Goal: Task Accomplishment & Management: Manage account settings

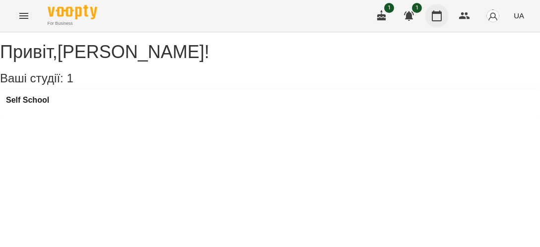
click at [440, 13] on icon "button" at bounding box center [437, 15] width 10 height 11
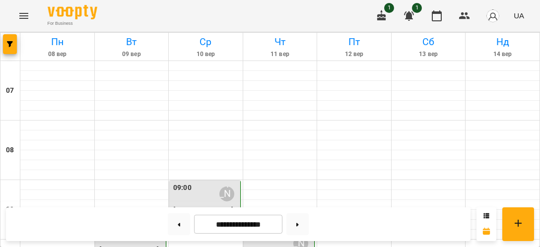
scroll to position [115, 0]
click at [416, 230] on div at bounding box center [428, 235] width 74 height 10
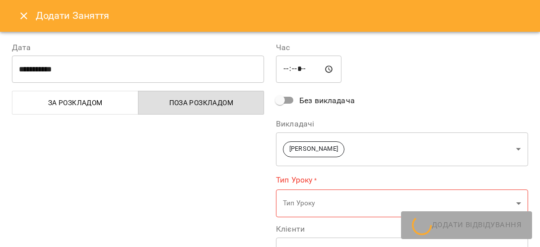
type input "**********"
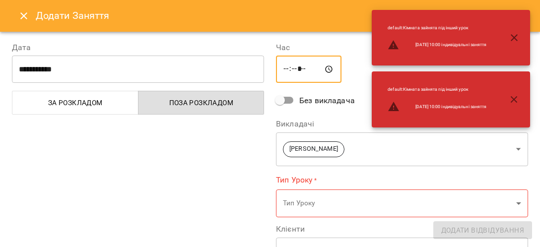
click at [283, 70] on input "*****" at bounding box center [308, 70] width 65 height 28
click at [298, 70] on input "*****" at bounding box center [308, 70] width 65 height 28
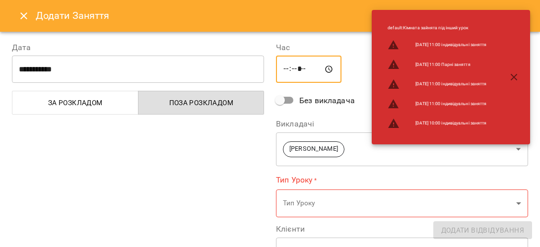
type input "*****"
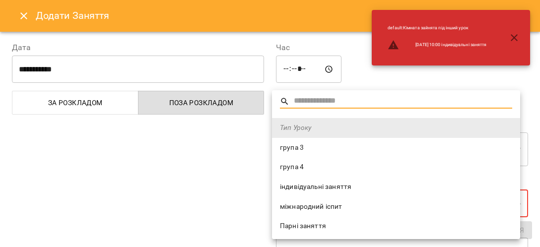
click at [294, 181] on li "індивідуальні заняття" at bounding box center [396, 187] width 248 height 20
type input "**********"
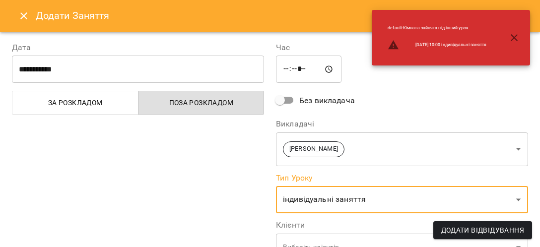
click at [232, 166] on div "**********" at bounding box center [138, 242] width 264 height 425
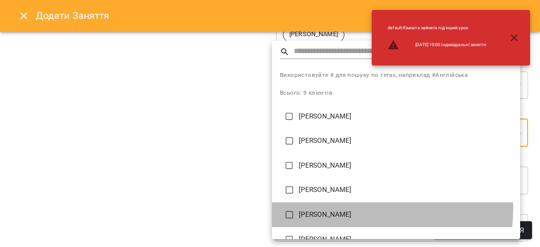
click at [313, 208] on li "Радченко Софія Олександрівна" at bounding box center [396, 214] width 248 height 25
type input "**********"
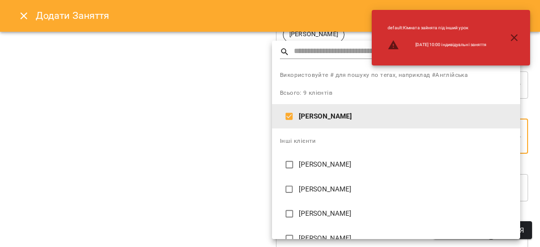
click at [239, 184] on div at bounding box center [270, 123] width 540 height 247
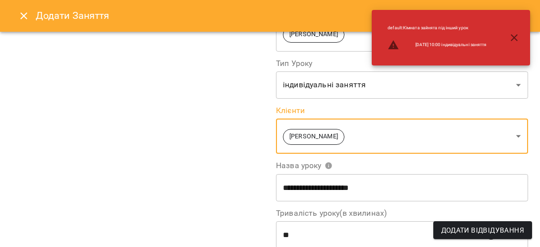
click at [225, 182] on div "Використовуйте # для пошуку по тегах, наприклад #Англійська Всього: 9 клієнтів …" at bounding box center [270, 123] width 540 height 247
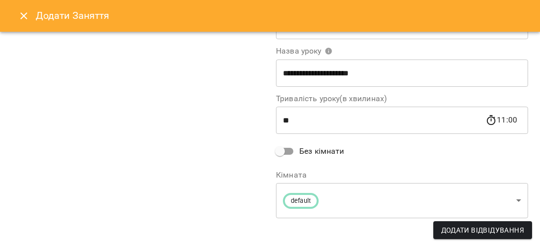
scroll to position [171, 0]
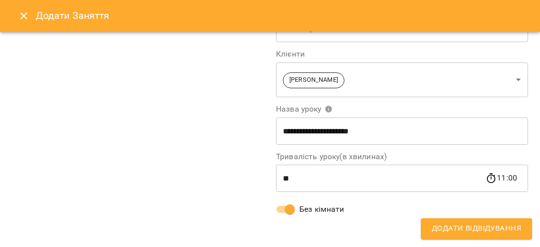
click at [452, 227] on span "Додати Відвідування" at bounding box center [476, 228] width 89 height 13
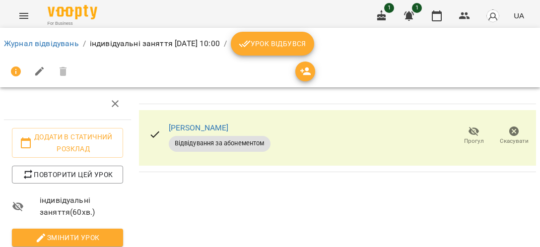
click at [306, 42] on span "Урок відбувся" at bounding box center [272, 44] width 67 height 12
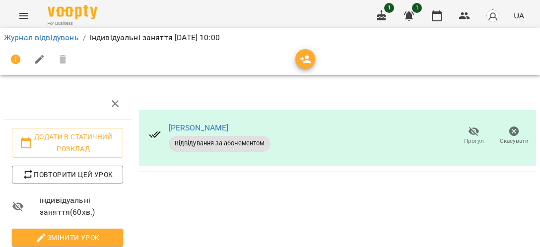
click at [438, 21] on icon "button" at bounding box center [437, 15] width 10 height 11
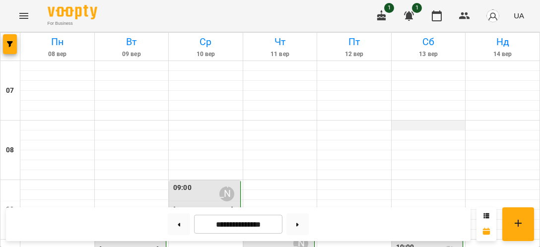
scroll to position [115, 0]
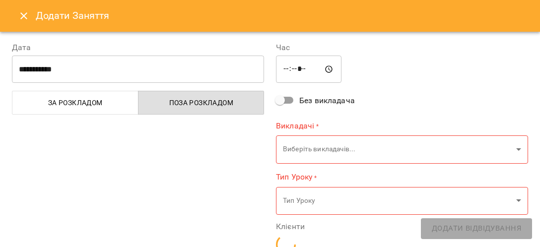
type input "**********"
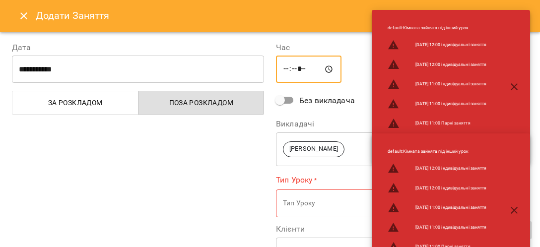
click at [303, 71] on input "*****" at bounding box center [308, 70] width 65 height 28
type input "*****"
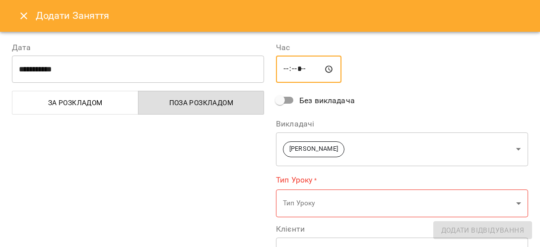
click at [222, 144] on div "**********" at bounding box center [138, 246] width 264 height 432
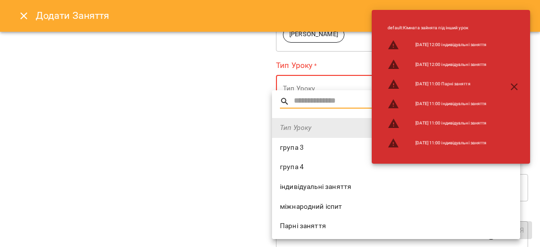
click at [311, 189] on span "індивідуальні заняття" at bounding box center [396, 187] width 232 height 10
type input "**********"
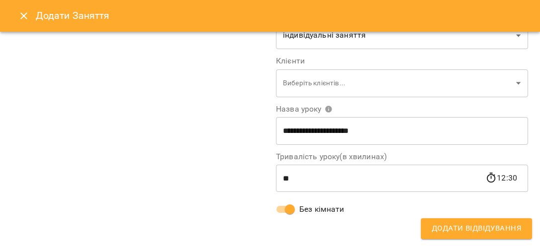
scroll to position [164, 0]
click at [442, 215] on div "**********" at bounding box center [402, 47] width 264 height 362
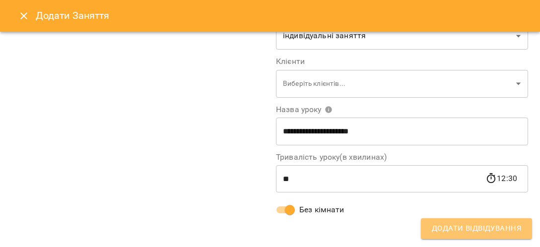
click at [446, 227] on span "Додати Відвідування" at bounding box center [476, 228] width 89 height 13
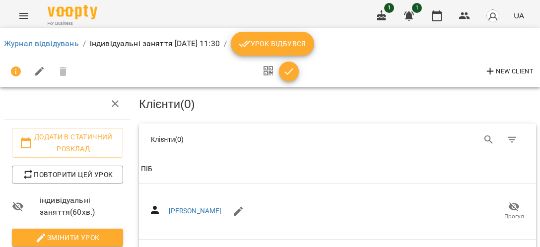
click at [306, 46] on span "Урок відбувся" at bounding box center [272, 44] width 67 height 12
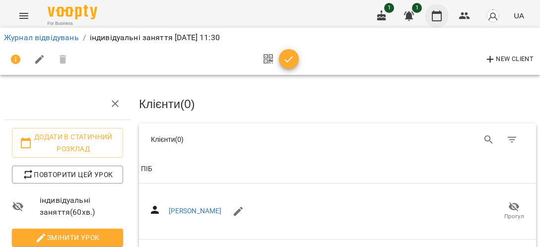
click at [435, 13] on icon "button" at bounding box center [437, 15] width 10 height 11
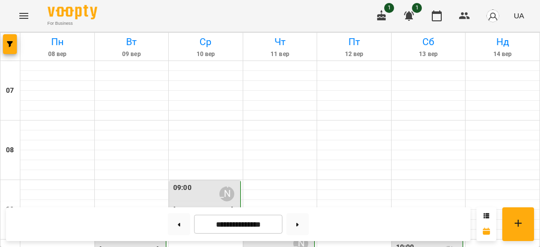
scroll to position [229, 0]
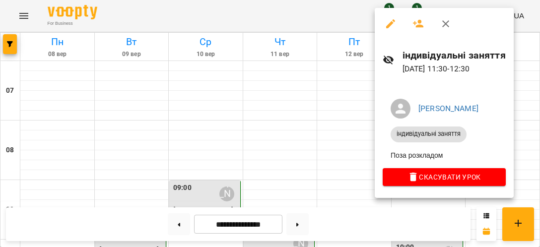
click at [391, 31] on button "button" at bounding box center [391, 24] width 24 height 24
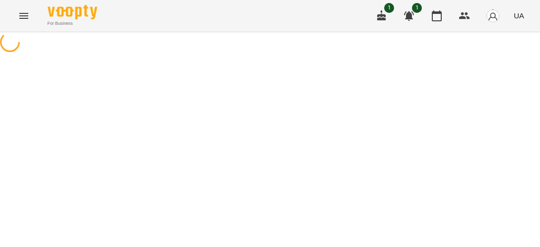
select select "**********"
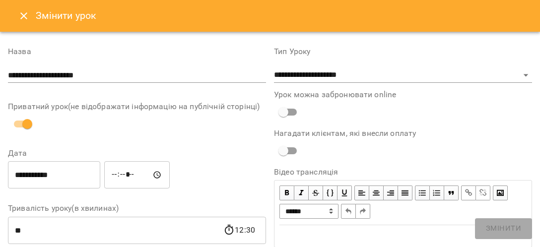
scroll to position [115, 0]
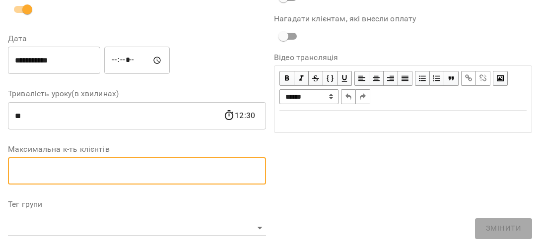
click at [103, 166] on input "number" at bounding box center [137, 171] width 258 height 28
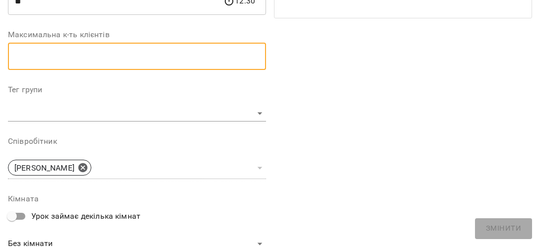
scroll to position [0, 0]
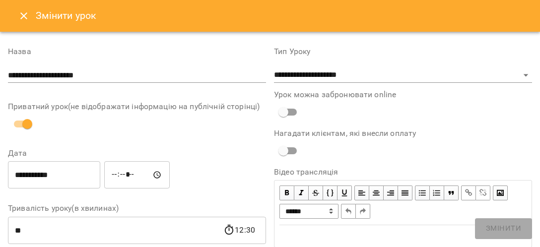
click at [181, 126] on div "Приватний урок(не відображати інформацію на публічній сторінці)" at bounding box center [137, 118] width 258 height 31
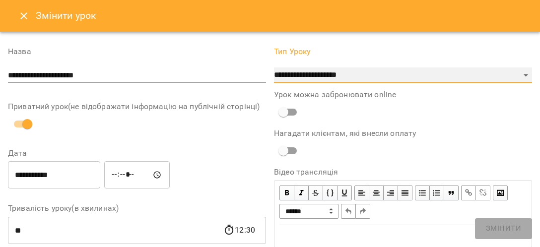
click option "**********" at bounding box center [0, 0] width 0 height 0
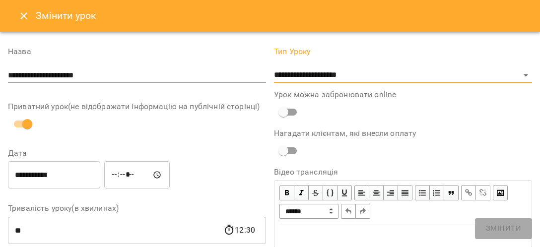
click at [24, 13] on icon "Close" at bounding box center [24, 16] width 12 height 12
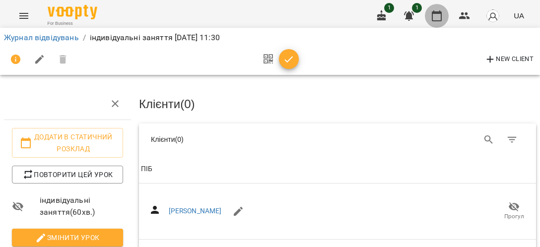
click at [442, 15] on icon "button" at bounding box center [437, 15] width 10 height 11
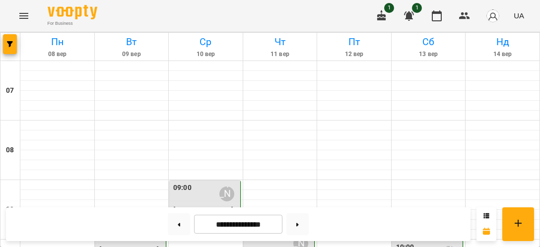
scroll to position [229, 0]
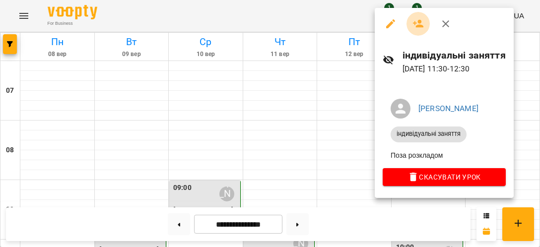
click at [419, 28] on icon "button" at bounding box center [418, 24] width 12 height 12
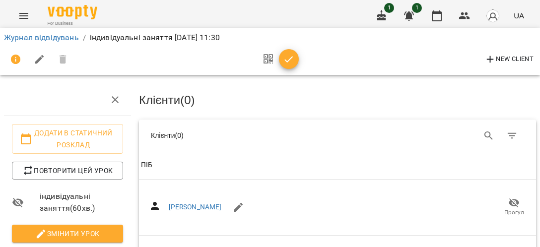
scroll to position [115, 0]
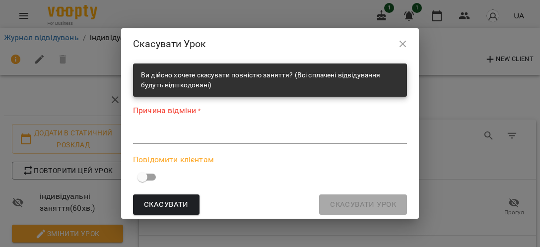
click at [406, 42] on icon "button" at bounding box center [402, 44] width 7 height 7
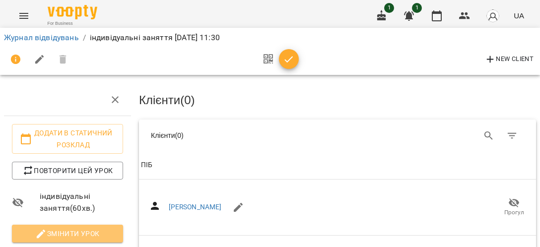
click at [84, 225] on button "Змінити урок" at bounding box center [67, 234] width 111 height 18
select select "**********"
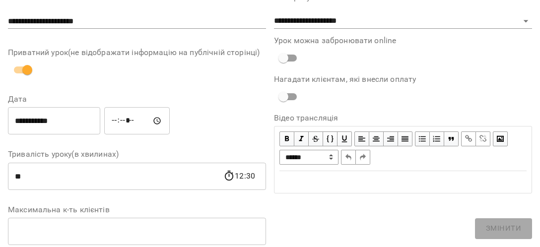
scroll to position [0, 0]
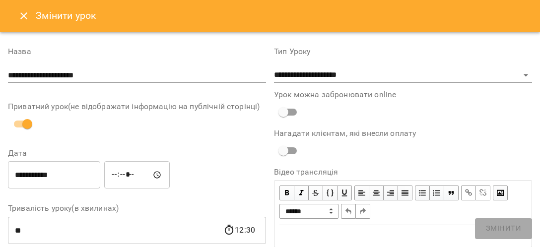
click at [24, 20] on icon "Close" at bounding box center [24, 16] width 12 height 12
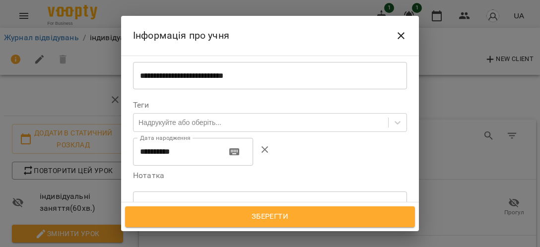
scroll to position [229, 0]
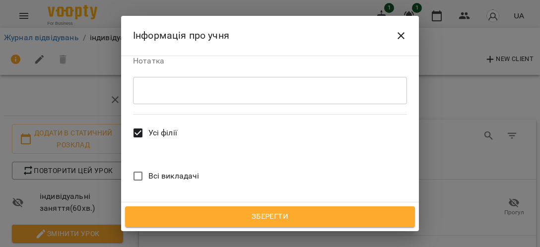
click at [272, 220] on span "Зберегти" at bounding box center [270, 216] width 268 height 13
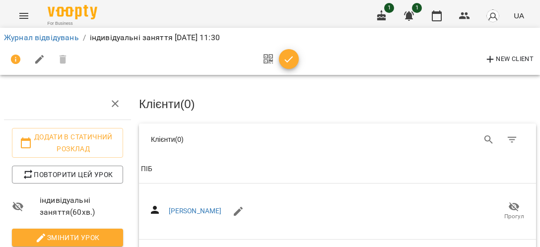
click at [171, 102] on h3 "Клієнти ( 0 )" at bounding box center [337, 104] width 397 height 13
click at [148, 172] on div "ПІБ" at bounding box center [146, 169] width 11 height 12
click at [483, 140] on icon "Search" at bounding box center [489, 140] width 12 height 12
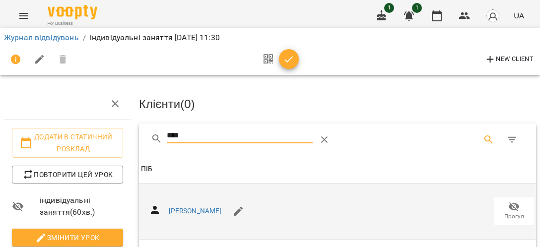
type input "****"
click at [380, 210] on div "Гончар Вера Сергіївна Прогул" at bounding box center [337, 211] width 393 height 40
click at [415, 197] on div "Гончар Вера Сергіївна Прогул" at bounding box center [337, 211] width 393 height 40
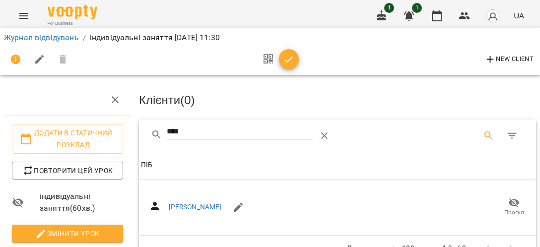
scroll to position [114, 0]
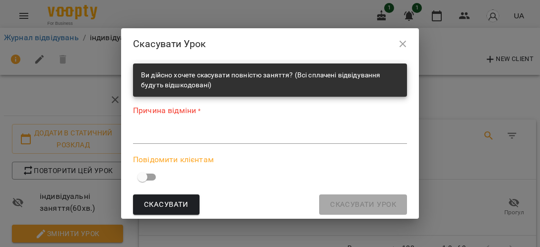
click at [408, 44] on icon "button" at bounding box center [403, 44] width 12 height 12
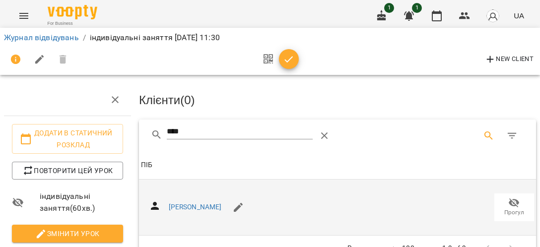
scroll to position [0, 0]
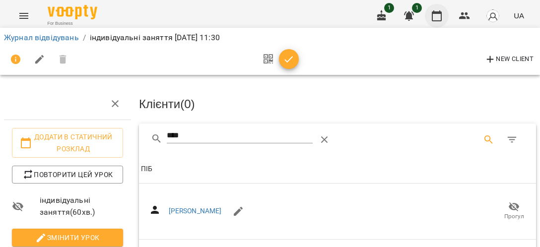
click at [442, 16] on icon "button" at bounding box center [437, 15] width 10 height 11
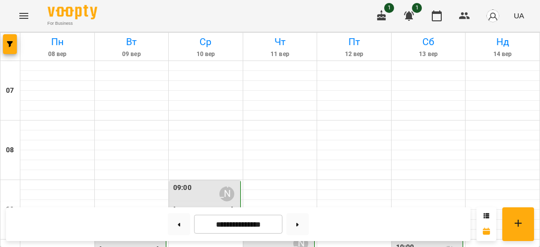
scroll to position [229, 0]
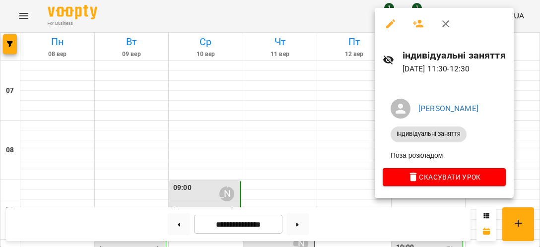
click at [394, 24] on icon "button" at bounding box center [390, 24] width 12 height 12
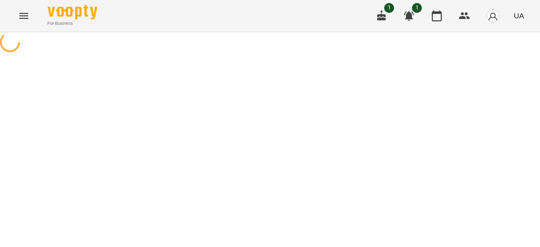
select select "**********"
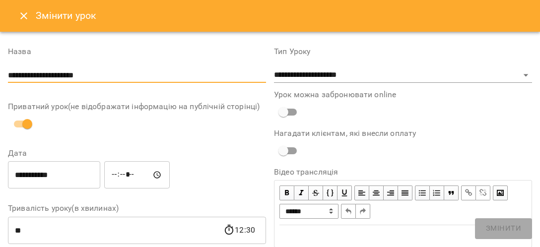
click at [62, 74] on input "**********" at bounding box center [137, 75] width 258 height 16
click at [28, 19] on icon "Close" at bounding box center [24, 16] width 12 height 12
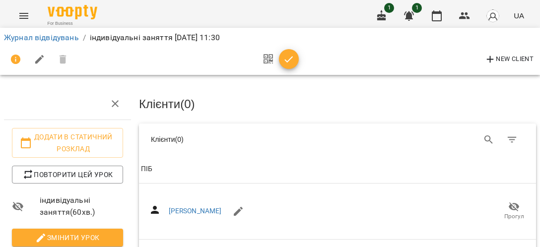
click at [60, 60] on div at bounding box center [39, 60] width 71 height 24
click at [62, 59] on div at bounding box center [39, 60] width 71 height 24
click at [35, 57] on icon "button" at bounding box center [40, 60] width 12 height 12
select select "**********"
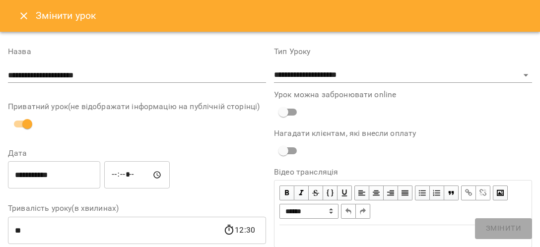
click at [25, 17] on icon "Close" at bounding box center [23, 15] width 7 height 7
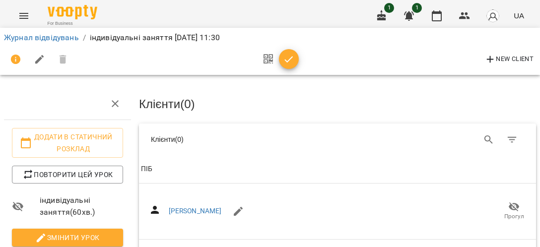
scroll to position [115, 0]
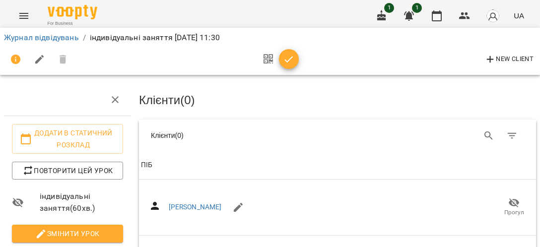
click at [292, 63] on icon "button" at bounding box center [289, 60] width 12 height 12
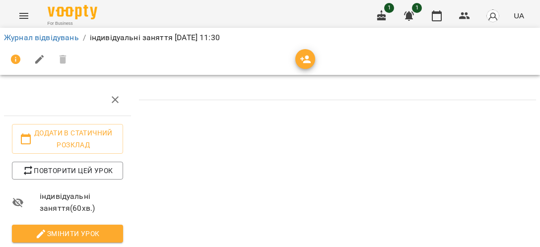
scroll to position [0, 0]
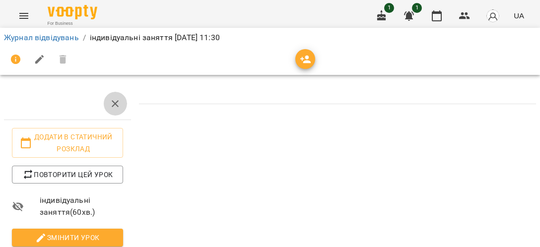
click at [116, 106] on icon "button" at bounding box center [115, 103] width 7 height 7
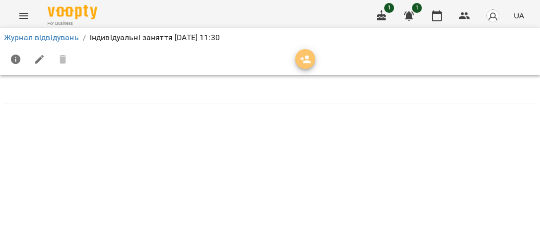
click at [302, 64] on icon "button" at bounding box center [306, 60] width 12 height 12
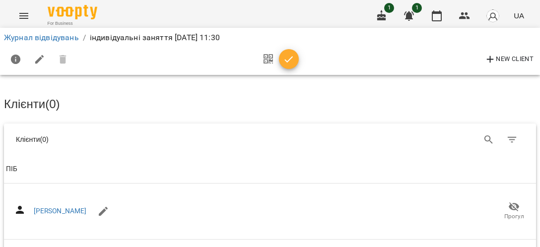
click at [68, 134] on div "Клієнти ( 0 )" at bounding box center [139, 139] width 247 height 10
click at [10, 157] on th "ПІБ" at bounding box center [270, 169] width 532 height 28
click at [11, 166] on div "ПІБ" at bounding box center [11, 169] width 11 height 12
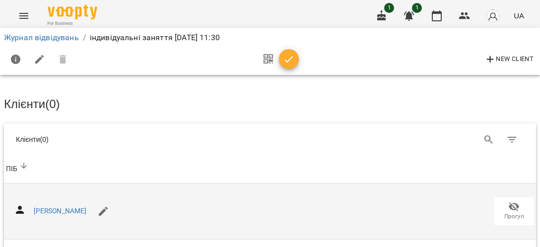
click at [175, 214] on div "Булка Марʼяна Іванівна Прогул" at bounding box center [270, 211] width 528 height 40
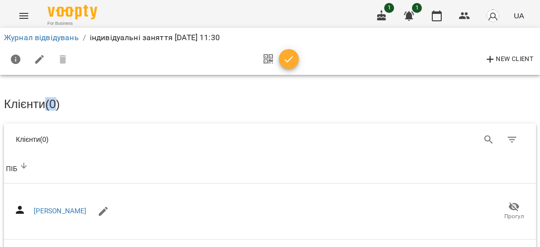
click at [48, 98] on h3 "Клієнти ( 0 )" at bounding box center [270, 104] width 532 height 13
click at [62, 99] on h3 "Клієнти ( 0 )" at bounding box center [270, 104] width 532 height 13
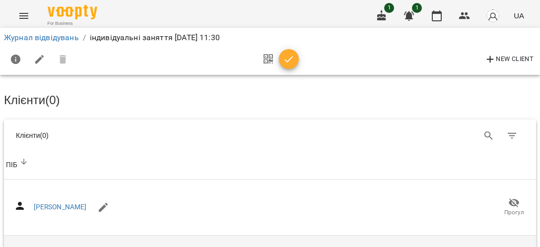
scroll to position [115, 0]
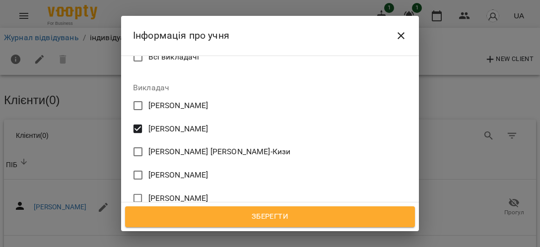
scroll to position [344, 0]
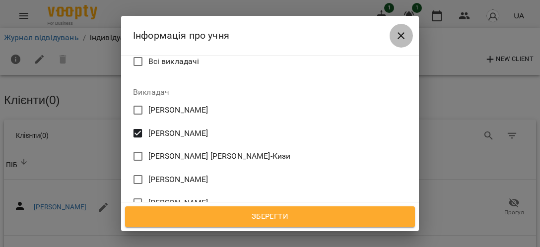
click at [393, 36] on button "Close" at bounding box center [401, 36] width 24 height 24
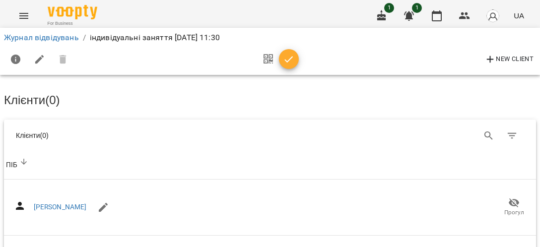
scroll to position [0, 0]
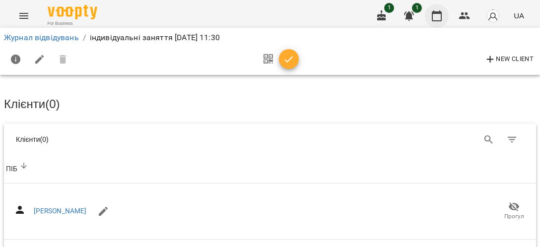
click at [438, 13] on icon "button" at bounding box center [437, 15] width 10 height 11
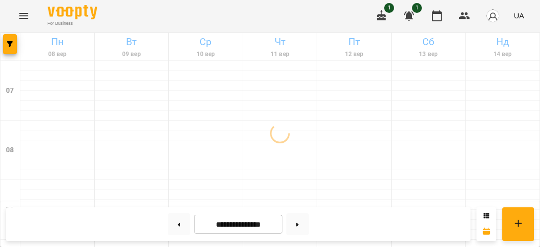
scroll to position [229, 0]
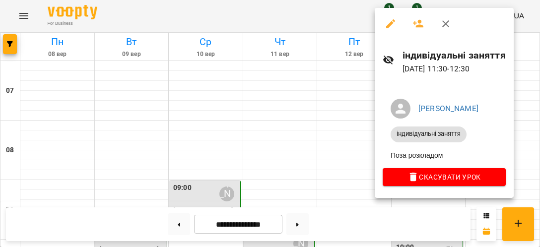
click at [444, 177] on span "Скасувати Урок" at bounding box center [443, 177] width 107 height 12
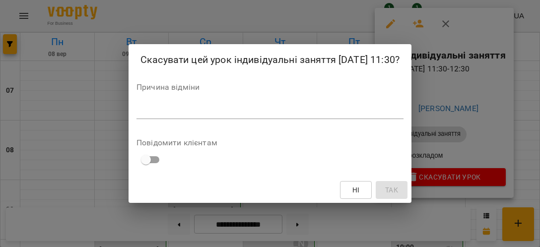
drag, startPoint x: 405, startPoint y: 201, endPoint x: 359, endPoint y: 168, distance: 56.9
click at [405, 201] on div "Ні Так" at bounding box center [269, 190] width 283 height 26
click at [199, 115] on textarea at bounding box center [269, 110] width 267 height 9
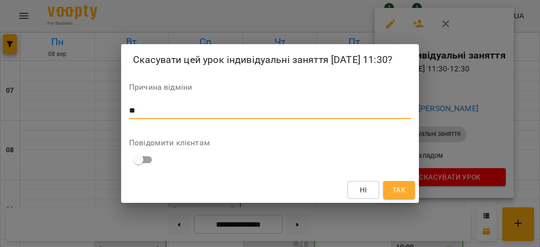
type textarea "*"
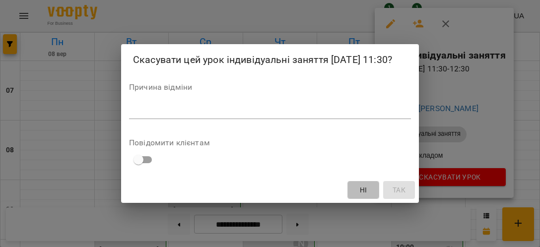
drag, startPoint x: 366, startPoint y: 199, endPoint x: 380, endPoint y: 187, distance: 18.6
click at [366, 196] on span "Ні" at bounding box center [363, 190] width 7 height 12
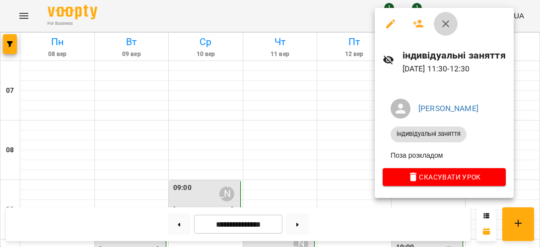
click at [446, 18] on icon "button" at bounding box center [446, 24] width 12 height 12
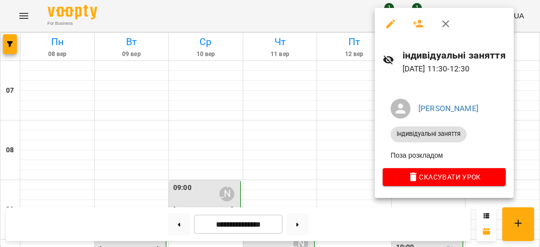
click at [447, 29] on icon "button" at bounding box center [446, 24] width 12 height 12
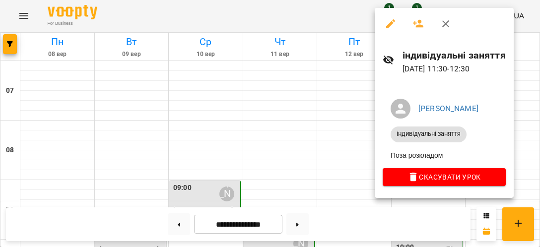
click at [416, 26] on icon "button" at bounding box center [418, 24] width 12 height 12
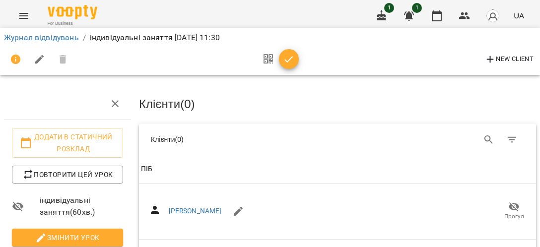
click at [262, 144] on div "Клієнти ( 0 )" at bounding box center [337, 140] width 397 height 32
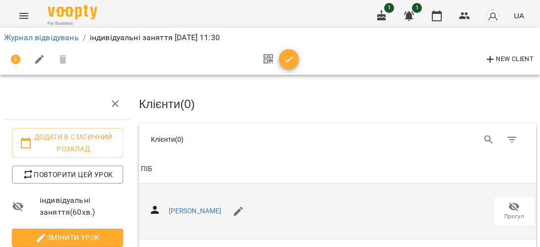
click at [305, 214] on div "Булка Марʼяна Іванівна Прогул" at bounding box center [337, 211] width 393 height 40
click at [371, 227] on div "Булка Марʼяна Іванівна Прогул" at bounding box center [337, 211] width 393 height 40
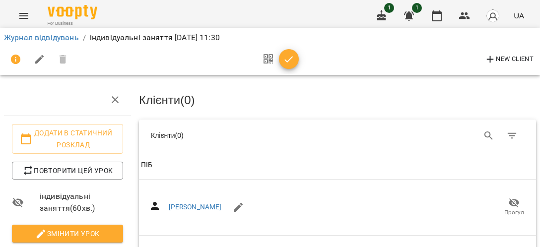
scroll to position [115, 0]
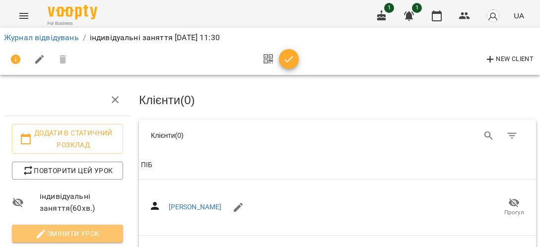
click at [78, 228] on span "Змінити урок" at bounding box center [67, 234] width 95 height 12
select select "**********"
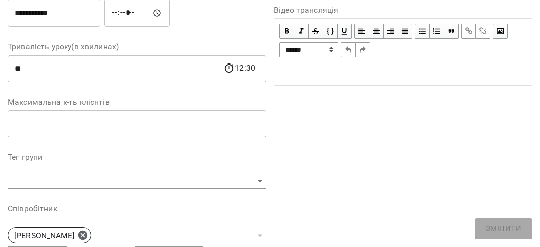
scroll to position [208, 0]
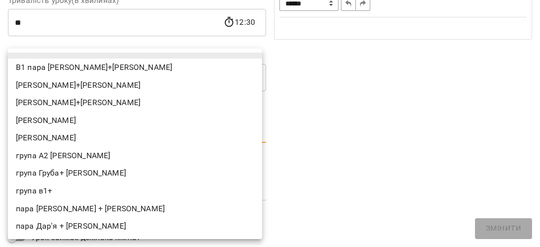
click at [361, 100] on div at bounding box center [270, 123] width 540 height 247
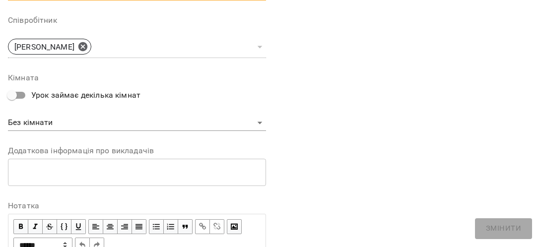
scroll to position [353, 0]
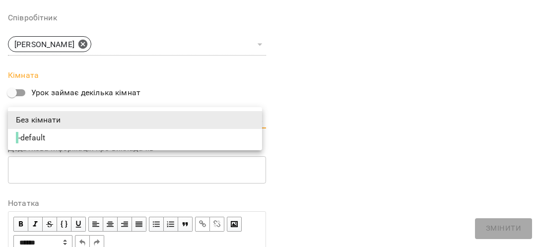
click at [46, 119] on li "Без кімнати" at bounding box center [135, 120] width 254 height 18
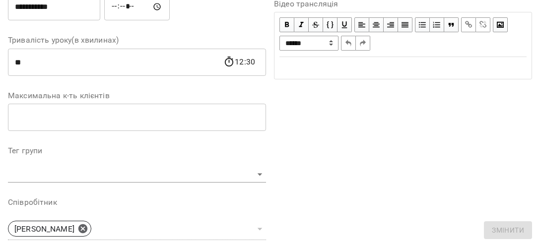
scroll to position [169, 0]
click at [91, 113] on input "number" at bounding box center [137, 117] width 258 height 28
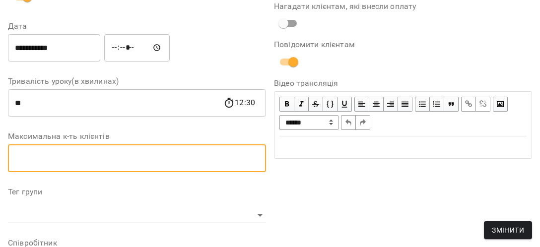
scroll to position [210, 0]
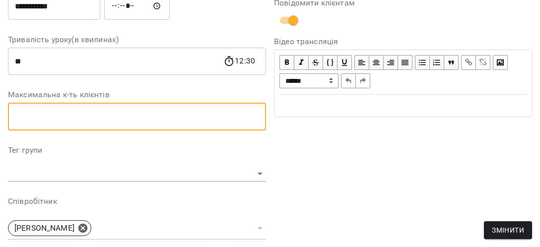
type input "*"
click at [338, 157] on div "**********" at bounding box center [403, 171] width 266 height 608
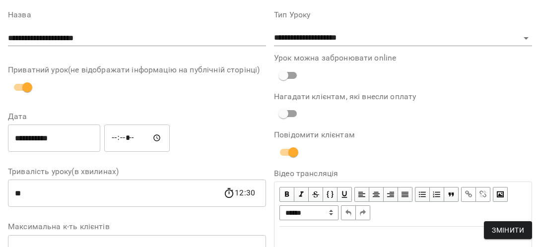
scroll to position [115, 0]
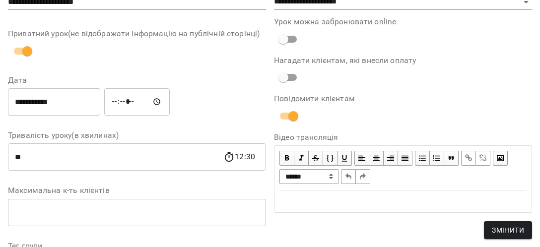
click at [73, 215] on input "*" at bounding box center [137, 212] width 258 height 28
drag, startPoint x: 338, startPoint y: 241, endPoint x: 337, endPoint y: 235, distance: 6.5
click at [184, 214] on input "*" at bounding box center [137, 212] width 258 height 28
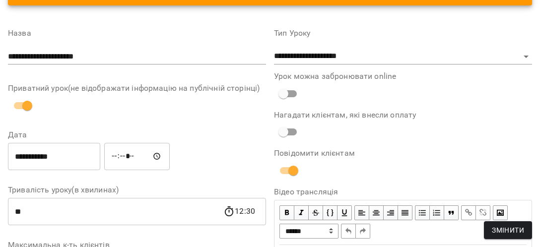
scroll to position [0, 0]
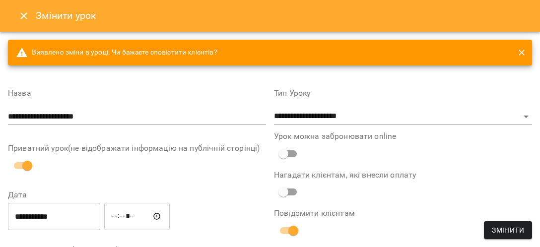
click at [57, 111] on input "**********" at bounding box center [137, 117] width 258 height 16
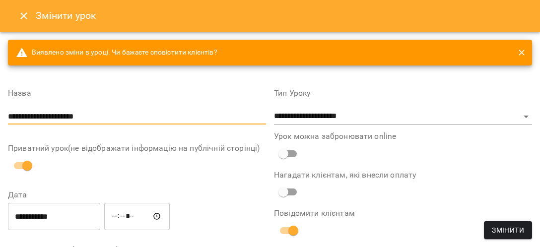
drag, startPoint x: 99, startPoint y: 116, endPoint x: 0, endPoint y: 116, distance: 98.7
click at [8, 116] on input "**********" at bounding box center [137, 117] width 258 height 16
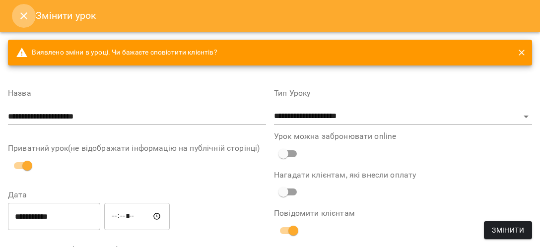
click at [20, 21] on icon "Close" at bounding box center [24, 16] width 12 height 12
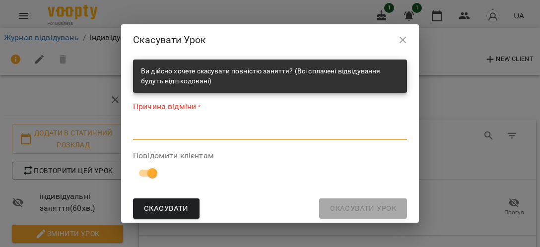
click at [172, 134] on textarea at bounding box center [270, 131] width 274 height 9
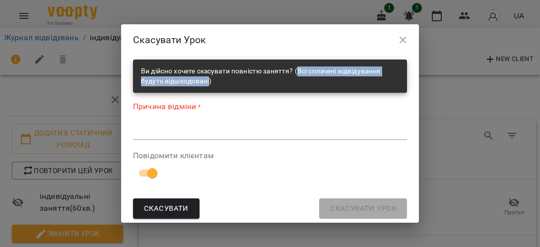
drag, startPoint x: 298, startPoint y: 71, endPoint x: 208, endPoint y: 78, distance: 89.6
click at [208, 78] on div "Ви дійсно хочете скасувати повністю заняття? (Всі сплачені відвідування будуть …" at bounding box center [270, 76] width 258 height 27
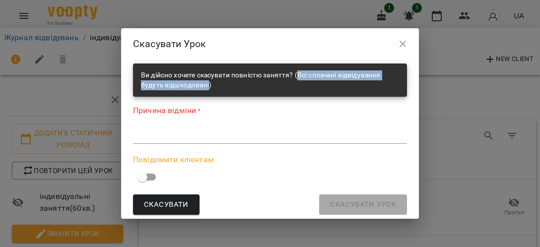
click at [402, 37] on button "button" at bounding box center [403, 44] width 24 height 24
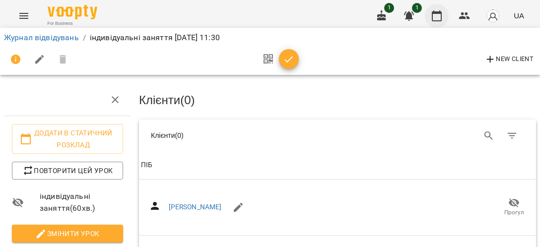
click at [432, 17] on icon "button" at bounding box center [437, 16] width 12 height 12
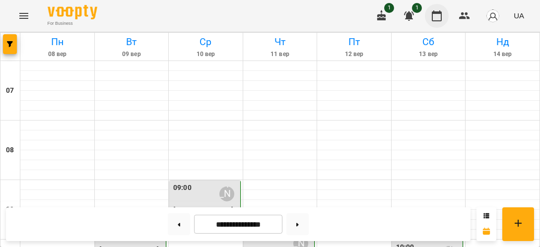
click at [433, 16] on icon "button" at bounding box center [437, 15] width 10 height 11
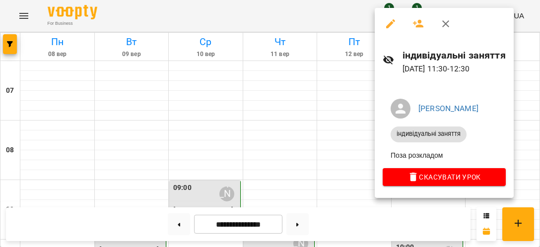
click at [413, 24] on icon "button" at bounding box center [418, 24] width 12 height 12
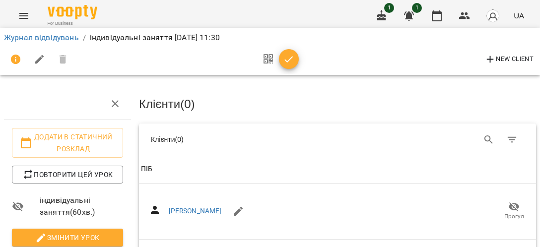
click at [282, 58] on span "button" at bounding box center [289, 60] width 20 height 12
click at [296, 64] on span "button" at bounding box center [289, 60] width 20 height 12
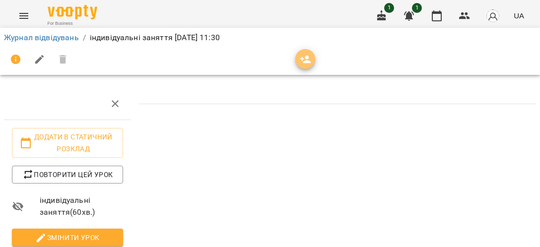
click at [312, 58] on span "button" at bounding box center [305, 60] width 20 height 12
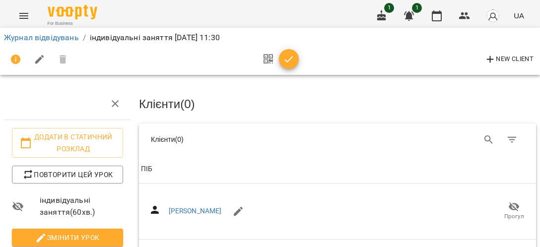
click at [486, 60] on icon "button" at bounding box center [490, 60] width 12 height 12
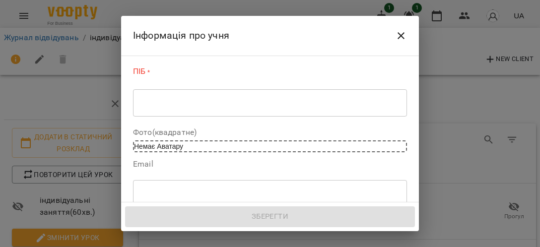
scroll to position [306, 0]
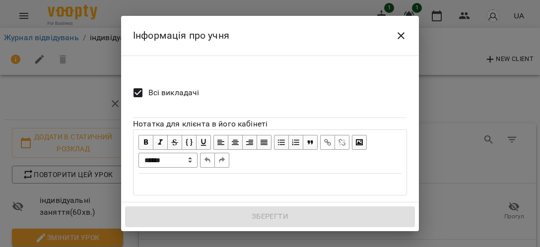
click at [404, 39] on icon "Close" at bounding box center [401, 36] width 12 height 12
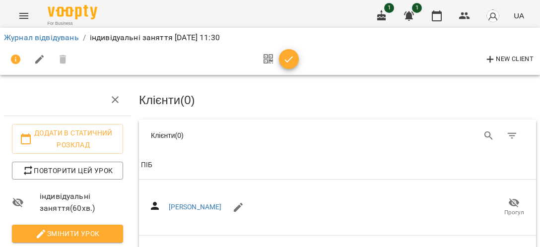
scroll to position [0, 0]
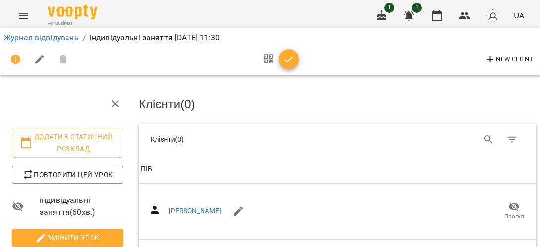
click at [443, 98] on h3 "Клієнти ( 0 )" at bounding box center [337, 104] width 397 height 13
click at [399, 87] on div "Клієнти ( 0 )" at bounding box center [337, 102] width 401 height 32
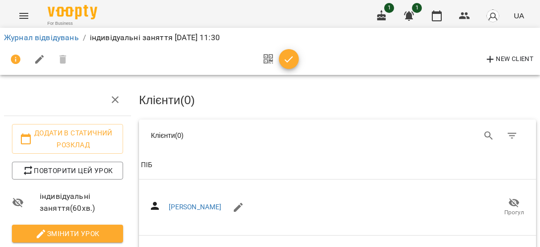
scroll to position [115, 0]
click at [36, 62] on icon "button" at bounding box center [39, 59] width 9 height 9
select select "**********"
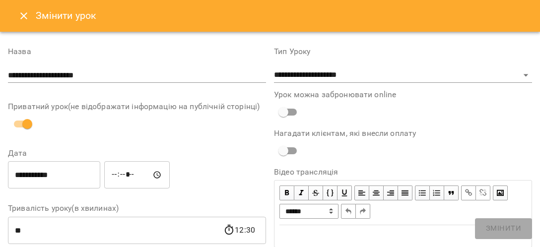
click at [23, 18] on icon "Close" at bounding box center [24, 16] width 12 height 12
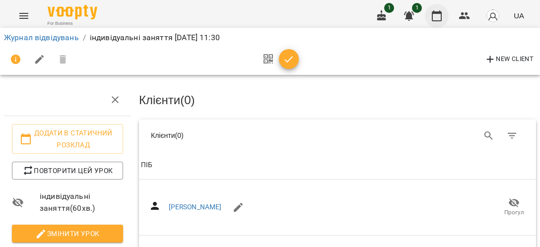
click at [437, 17] on icon "button" at bounding box center [437, 16] width 12 height 12
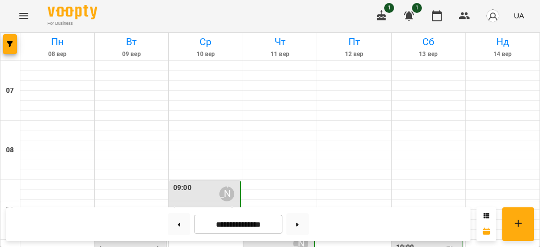
scroll to position [115, 0]
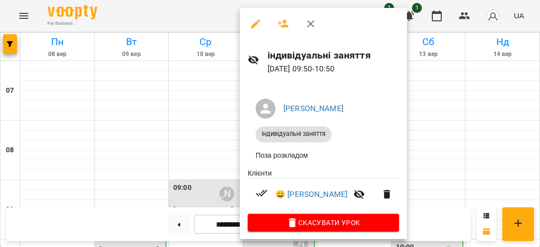
click at [260, 30] on button "button" at bounding box center [256, 24] width 24 height 24
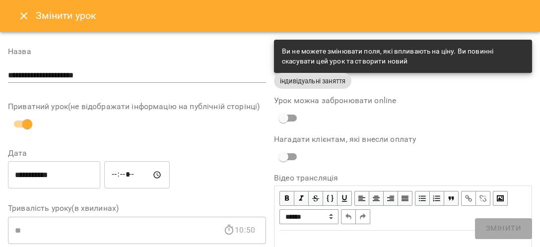
click at [18, 14] on button "Close" at bounding box center [24, 16] width 24 height 24
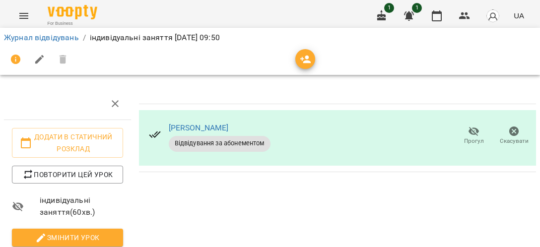
click at [295, 204] on div "Радченко Софія Олександрівна Відвідування за абонементом Прогул Скасувати" at bounding box center [337, 226] width 405 height 284
click at [309, 66] on button "button" at bounding box center [305, 59] width 20 height 20
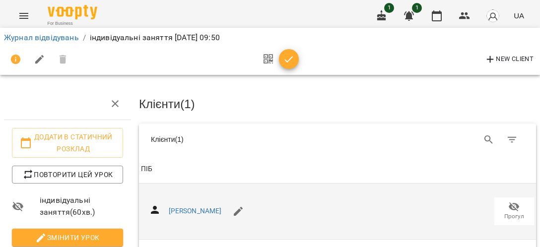
click at [287, 207] on div "Булка Марʼяна Іванівна Прогул" at bounding box center [337, 211] width 393 height 40
click at [319, 210] on div "Булка Марʼяна Іванівна Прогул" at bounding box center [337, 211] width 393 height 40
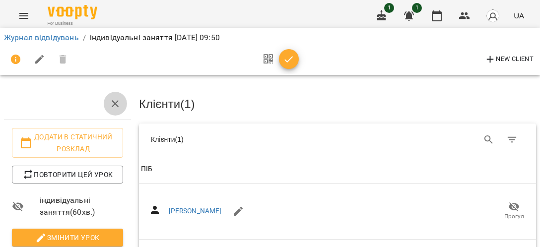
click at [114, 103] on icon "button" at bounding box center [115, 104] width 12 height 12
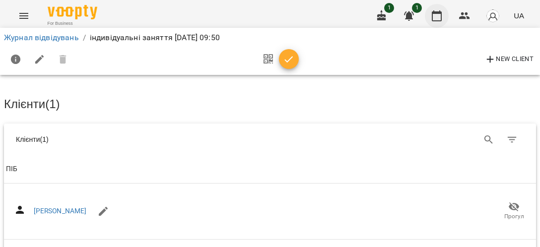
click at [428, 18] on button "button" at bounding box center [437, 16] width 24 height 24
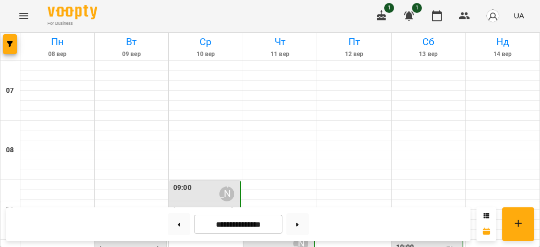
scroll to position [229, 0]
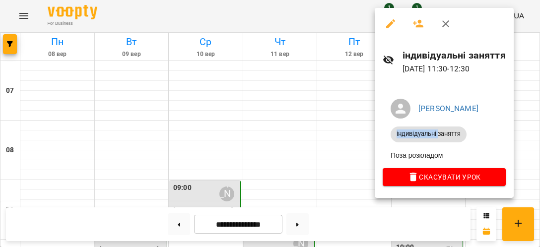
click at [419, 127] on li "індивідуальні заняття" at bounding box center [443, 135] width 123 height 24
click at [437, 24] on button "button" at bounding box center [446, 24] width 24 height 24
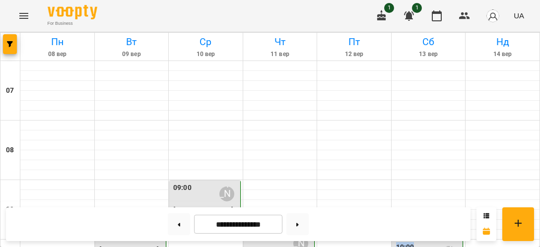
drag, startPoint x: 421, startPoint y: 129, endPoint x: 421, endPoint y: 155, distance: 25.3
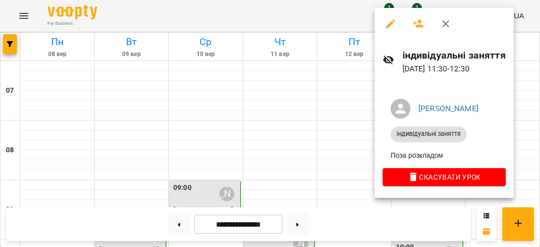
click at [424, 127] on div "індивідуальні заняття" at bounding box center [428, 135] width 76 height 16
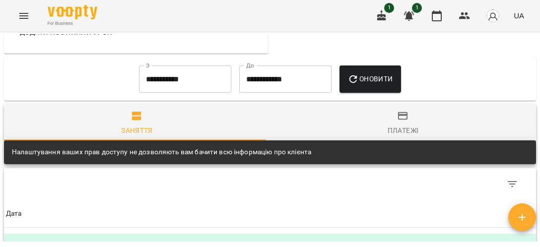
scroll to position [458, 0]
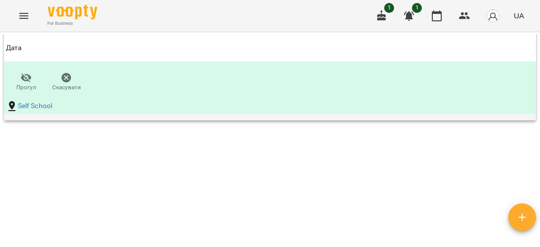
scroll to position [549, 0]
